Goal: Task Accomplishment & Management: Use online tool/utility

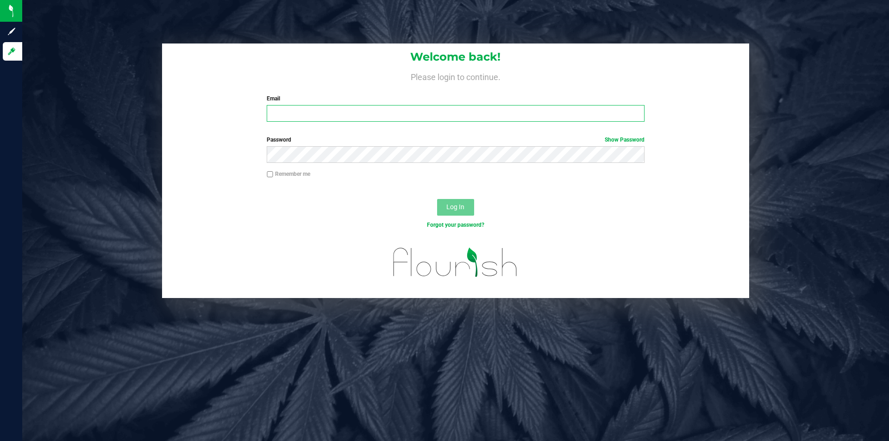
type input "[PERSON_NAME][EMAIL_ADDRESS][DOMAIN_NAME]"
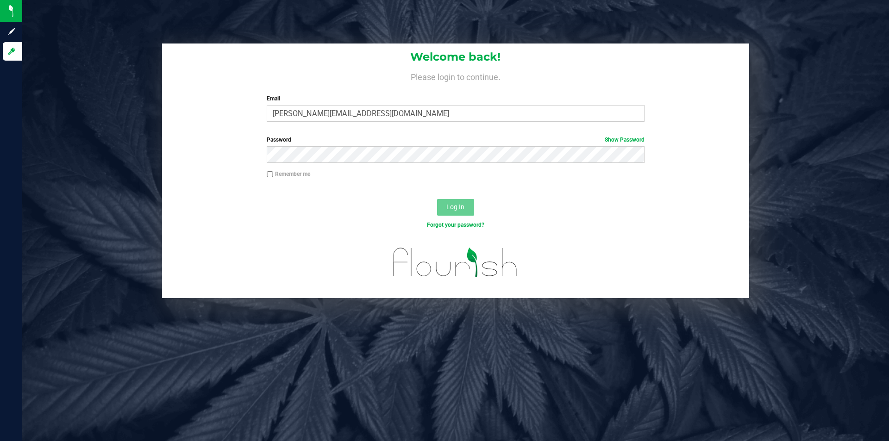
click at [271, 176] on input "Remember me" at bounding box center [270, 174] width 6 height 6
checkbox input "true"
click at [449, 213] on button "Log In" at bounding box center [455, 207] width 37 height 17
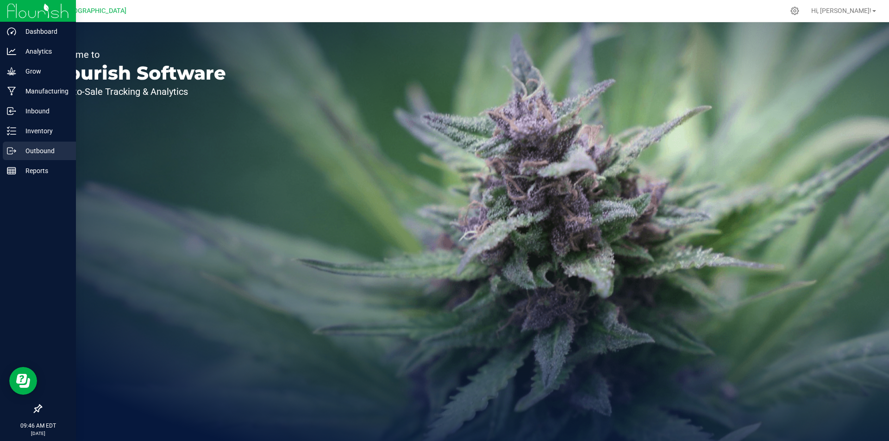
click at [14, 156] on div "Outbound" at bounding box center [39, 151] width 73 height 19
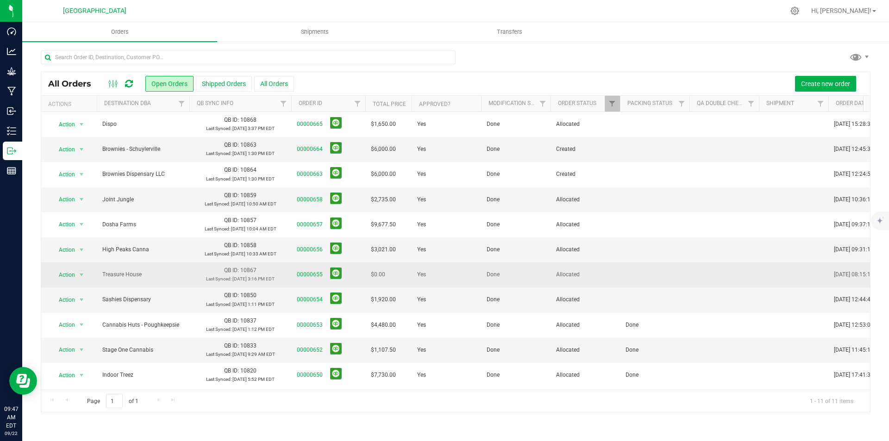
click at [315, 270] on span "00000655" at bounding box center [328, 275] width 63 height 14
click at [313, 271] on link "00000655" at bounding box center [310, 275] width 26 height 9
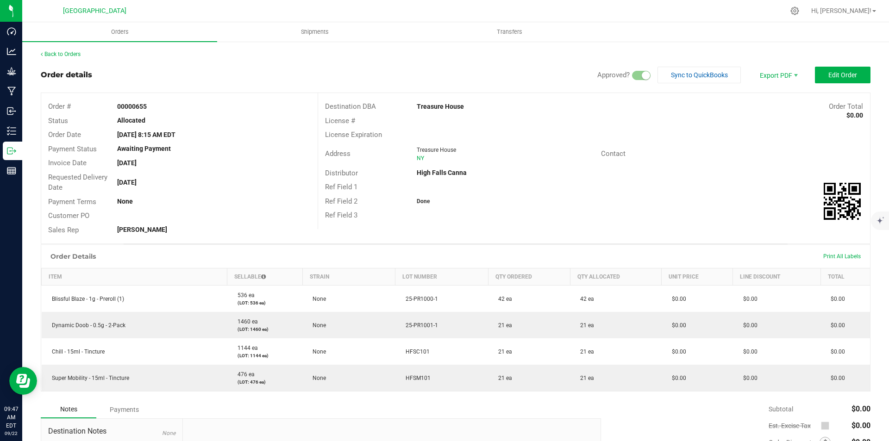
click at [46, 58] on div "Back to Orders" at bounding box center [456, 54] width 830 height 8
click at [46, 55] on link "Back to Orders" at bounding box center [61, 54] width 40 height 6
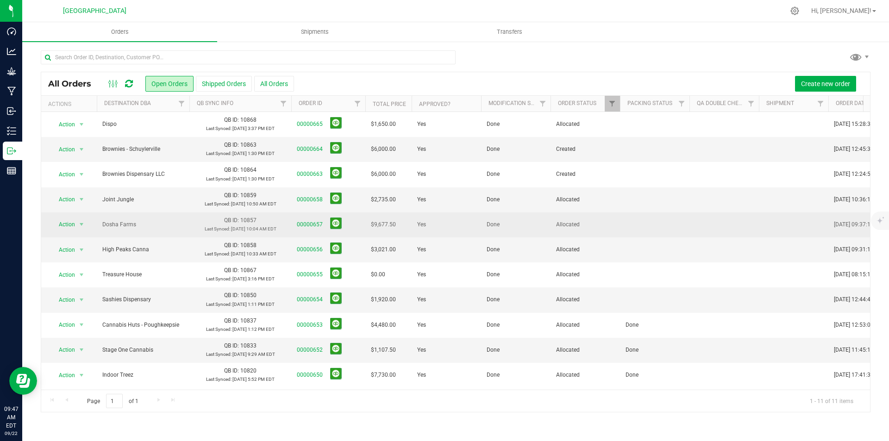
click at [638, 217] on td at bounding box center [654, 225] width 69 height 25
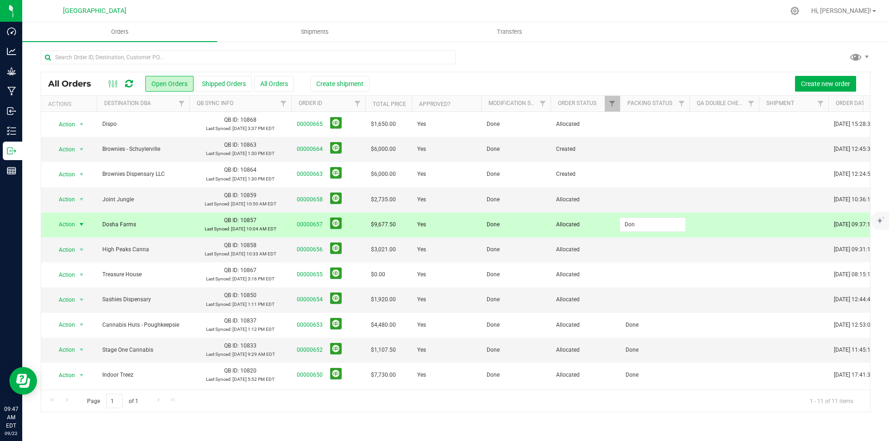
type input "Done"
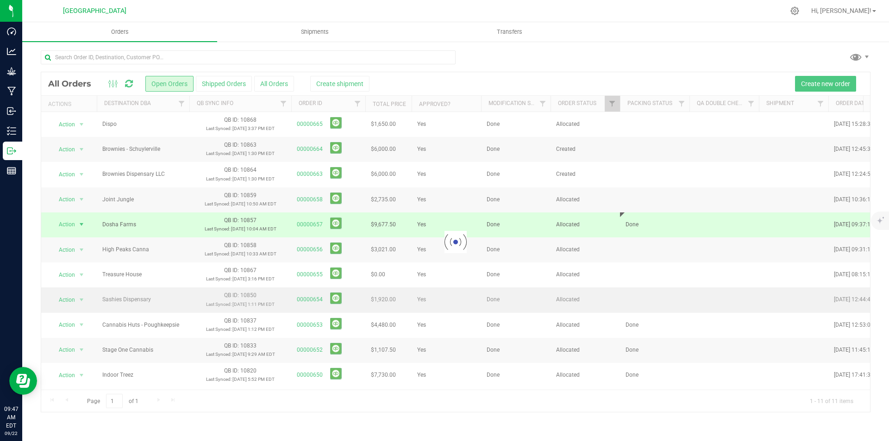
click at [646, 308] on div "Loading... All Orders Open Orders Shipped Orders All Orders Create shipment Cre…" at bounding box center [456, 242] width 830 height 341
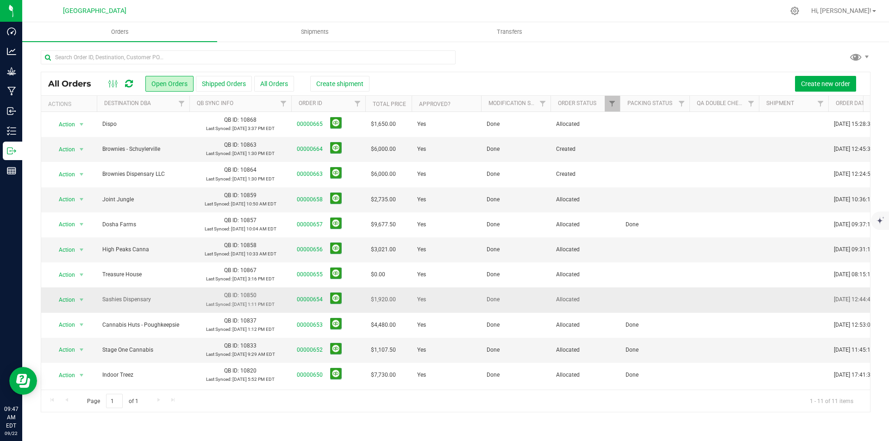
click at [644, 301] on td at bounding box center [654, 300] width 69 height 25
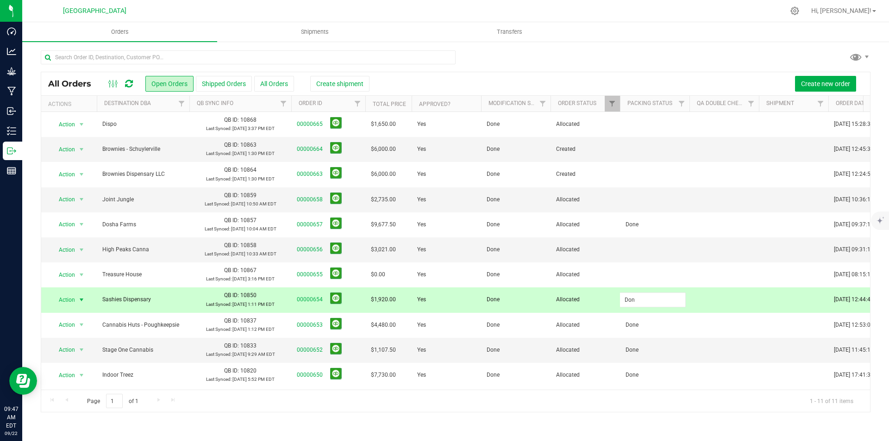
type input "Done"
click at [628, 245] on div "All Orders Open Orders Shipped Orders All Orders Create shipment Create new ord…" at bounding box center [456, 242] width 830 height 341
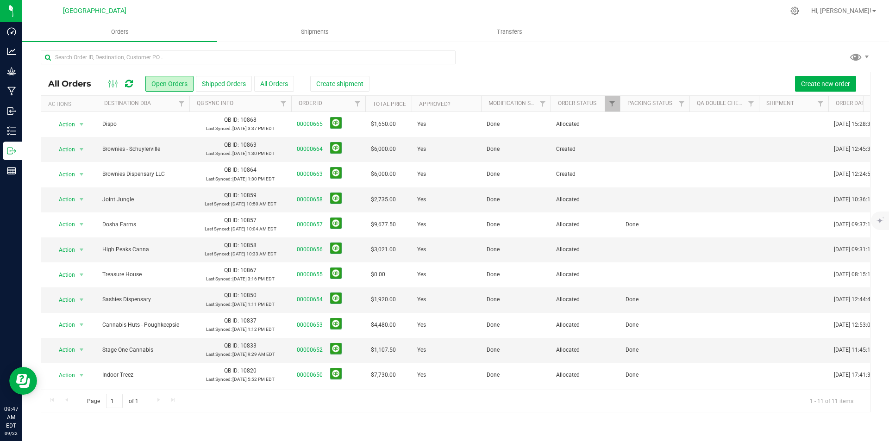
click at [628, 245] on td at bounding box center [654, 250] width 69 height 25
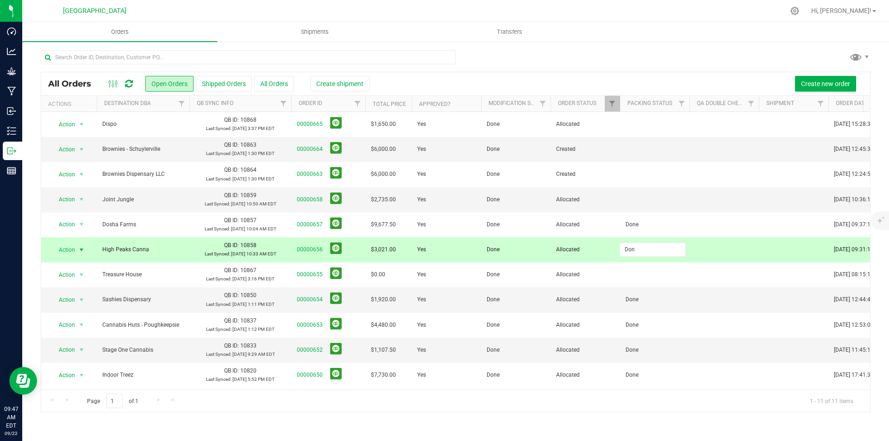
type input "Done"
click at [645, 195] on div "All Orders Open Orders Shipped Orders All Orders Create shipment Create new ord…" at bounding box center [456, 242] width 830 height 341
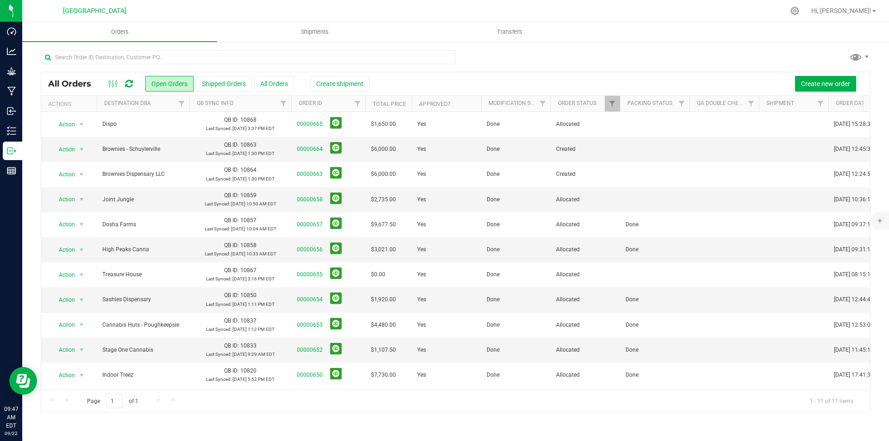
click at [645, 195] on td at bounding box center [654, 200] width 69 height 25
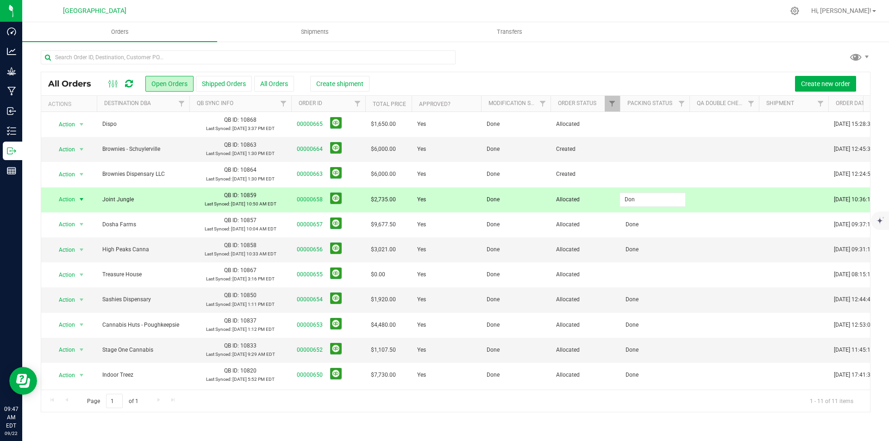
type input "Done"
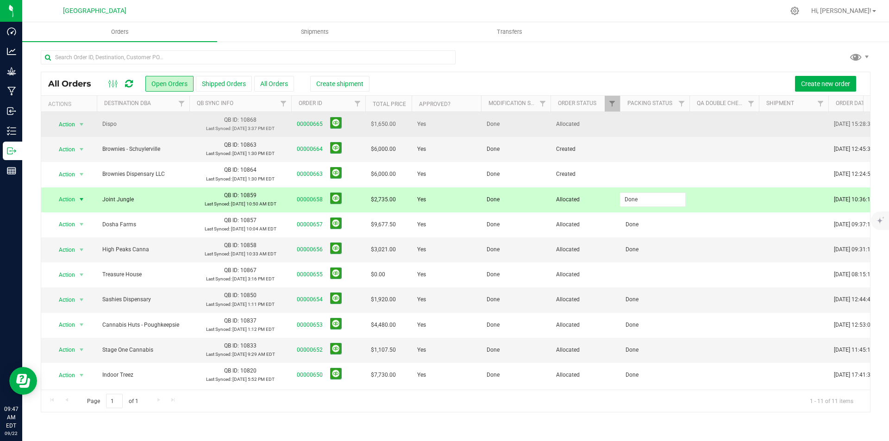
click at [651, 122] on div "All Orders Open Orders Shipped Orders All Orders Create shipment Create new ord…" at bounding box center [456, 242] width 830 height 341
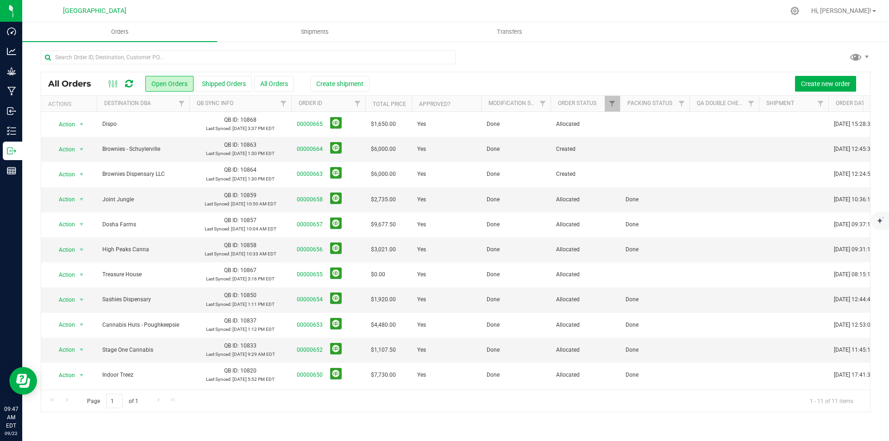
click at [651, 122] on td at bounding box center [654, 124] width 69 height 25
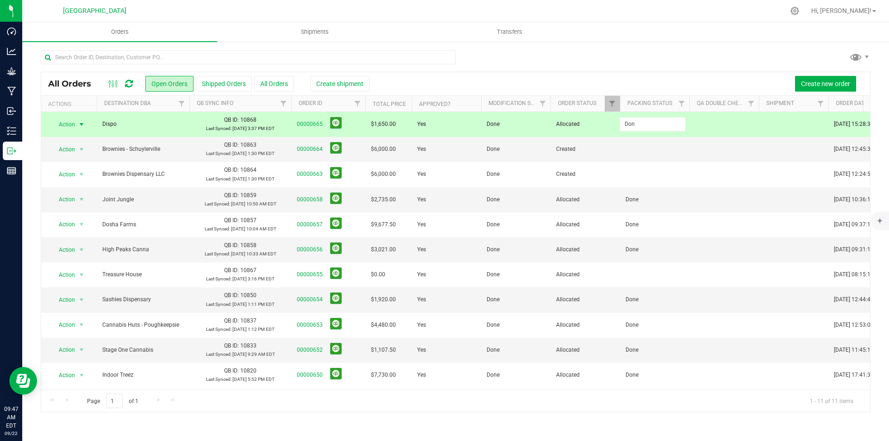
type input "Done"
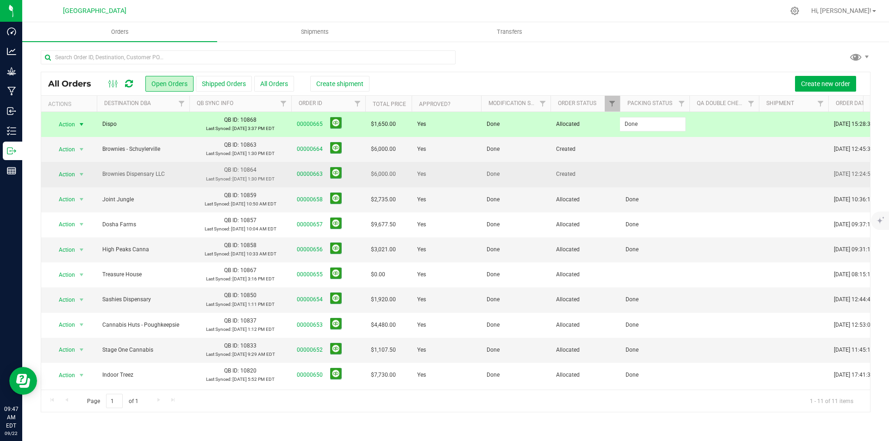
click at [651, 171] on div "All Orders Open Orders Shipped Orders All Orders Create shipment Create new ord…" at bounding box center [456, 242] width 830 height 341
